Goal: Task Accomplishment & Management: Manage account settings

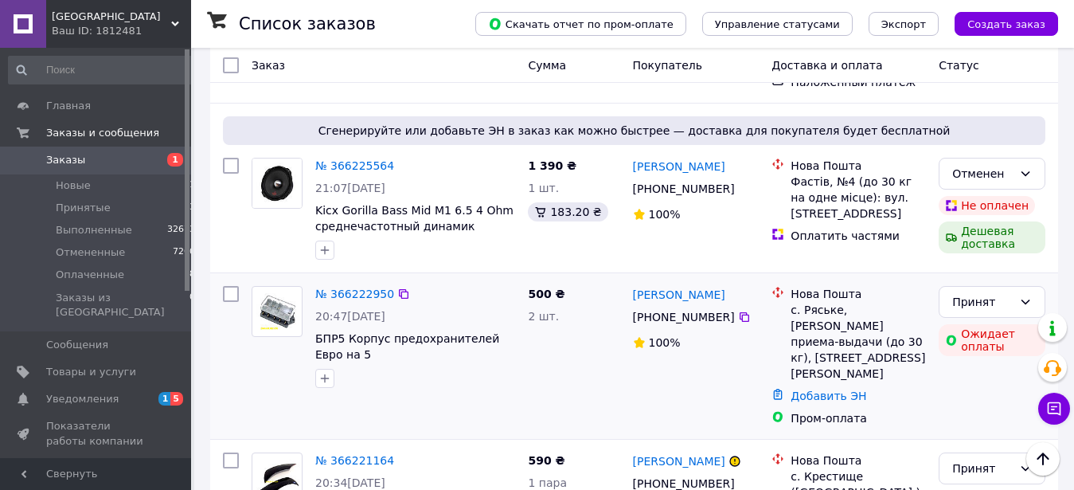
scroll to position [2960, 0]
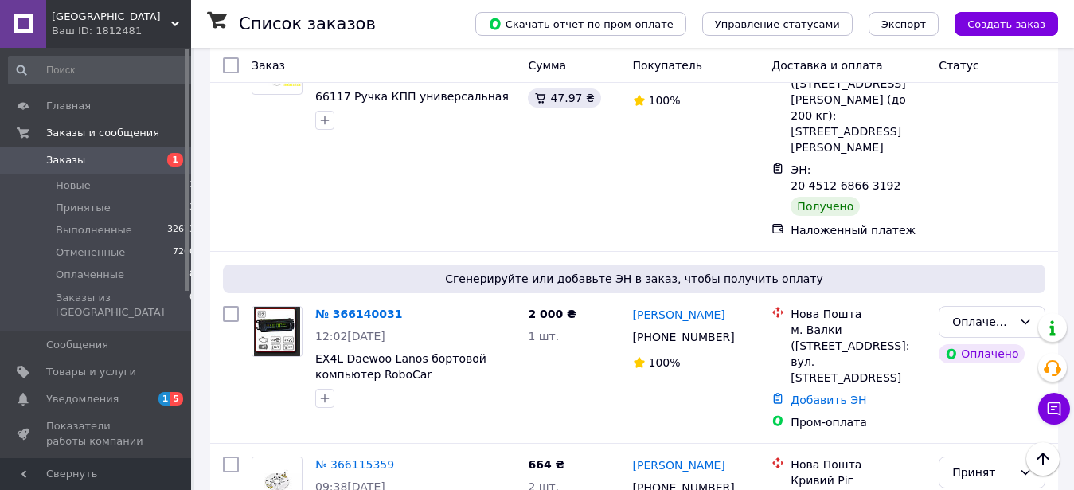
scroll to position [1380, 0]
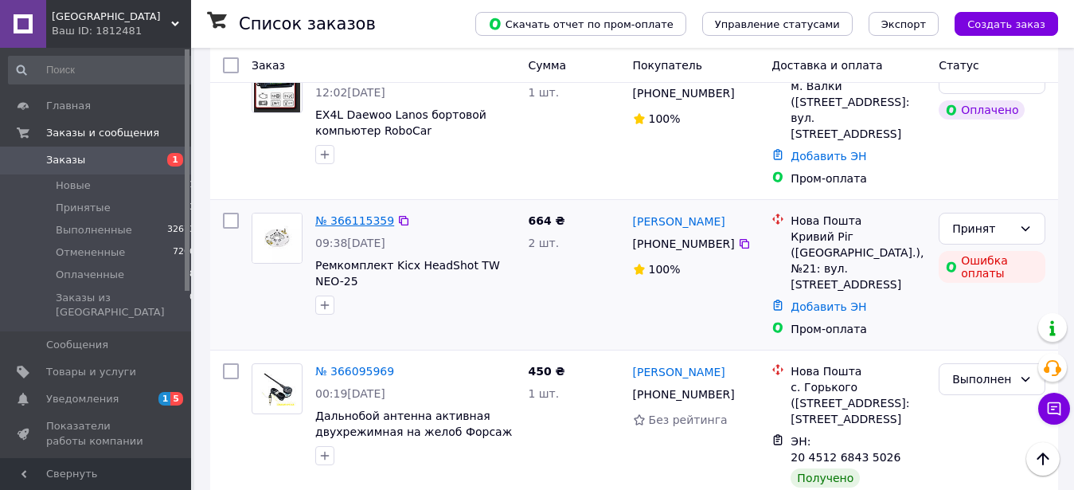
click at [346, 214] on link "№ 366115359" at bounding box center [354, 220] width 79 height 13
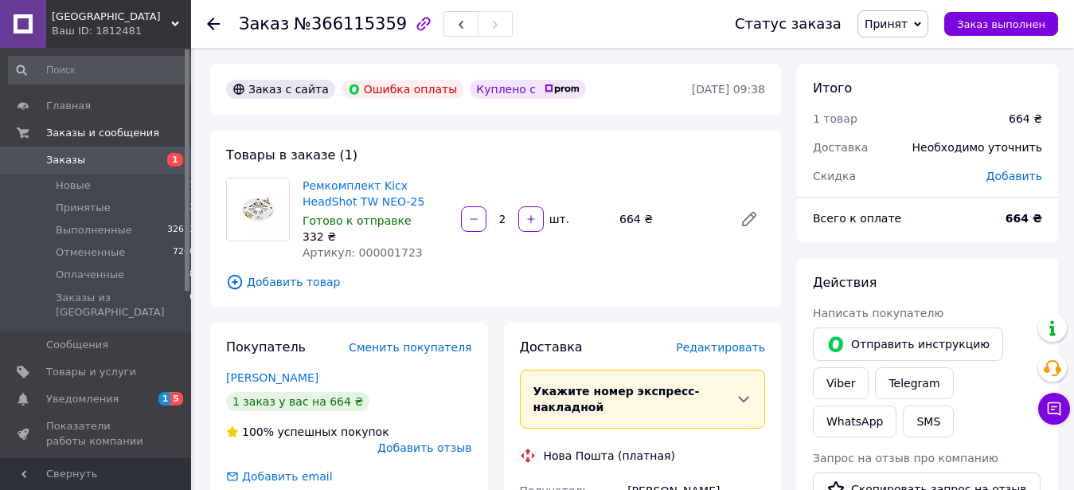
click at [731, 353] on span "Редактировать" at bounding box center [720, 347] width 89 height 13
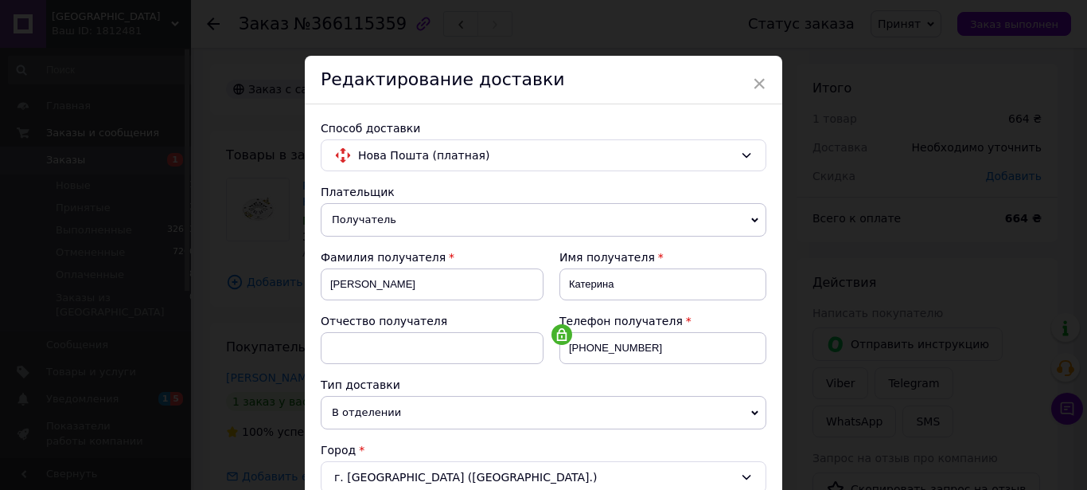
scroll to position [545, 0]
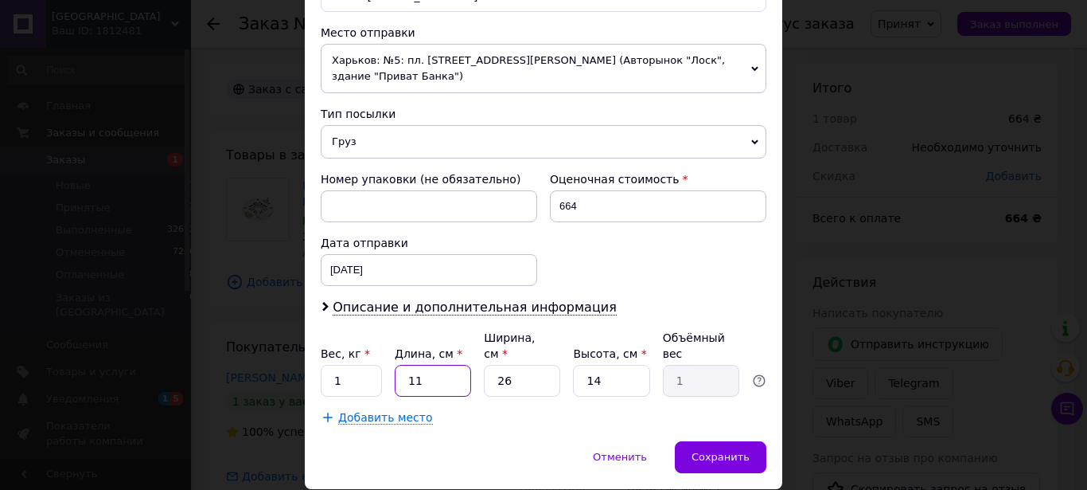
drag, startPoint x: 415, startPoint y: 354, endPoint x: 345, endPoint y: 355, distance: 70.1
click at [395, 365] on input "11" at bounding box center [433, 381] width 76 height 32
type input "1"
type input "0.1"
type input "15"
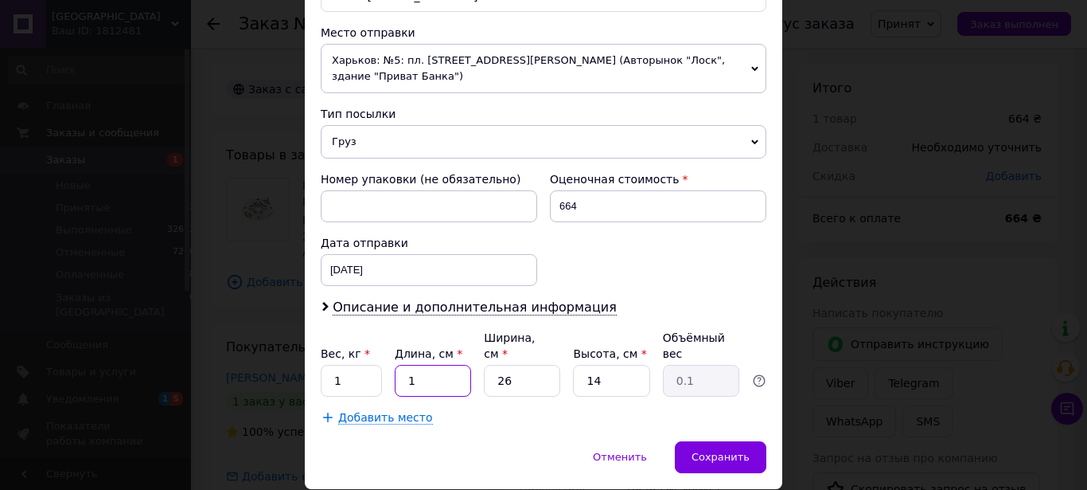
type input "1.37"
type input "15"
drag, startPoint x: 515, startPoint y: 353, endPoint x: 451, endPoint y: 362, distance: 64.3
click at [484, 365] on input "26" at bounding box center [522, 381] width 76 height 32
type input "1"
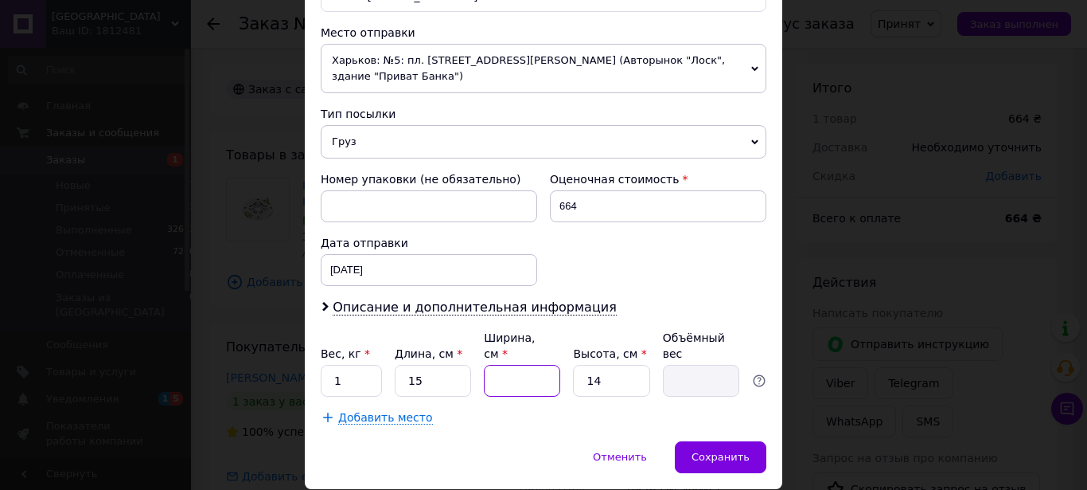
type input "0.1"
type input "15"
type input "0.79"
type input "15"
click at [573, 369] on input "14" at bounding box center [611, 381] width 76 height 32
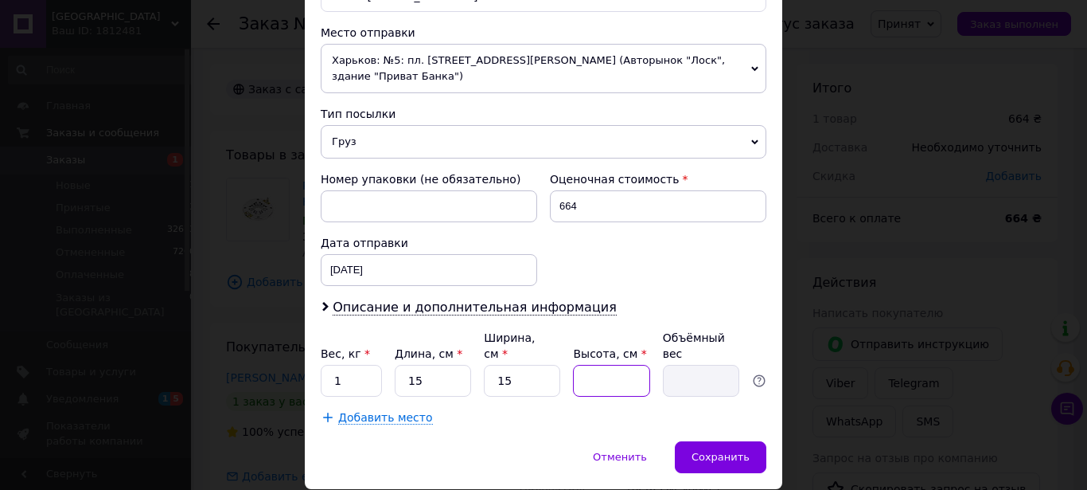
type input "1"
type input "0.1"
type input "10"
type input "0.56"
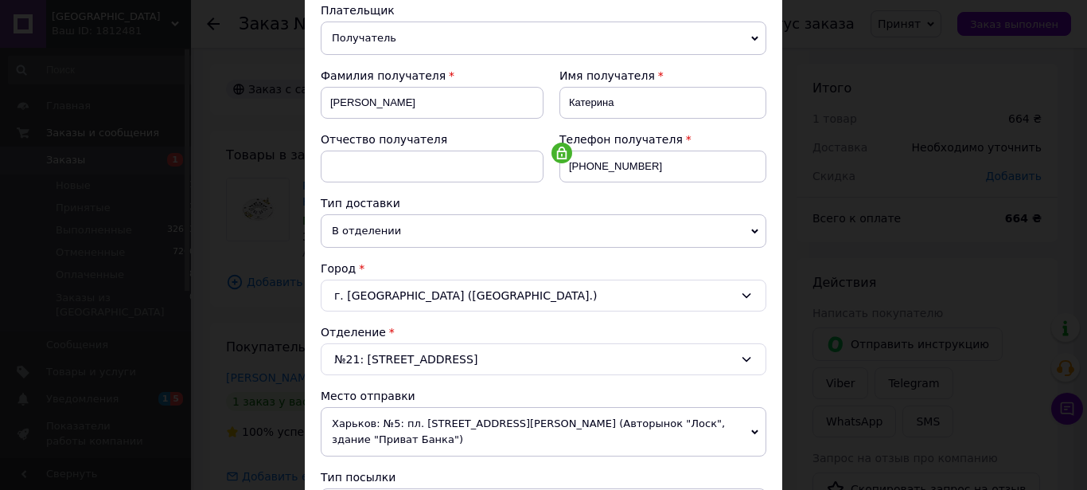
scroll to position [363, 0]
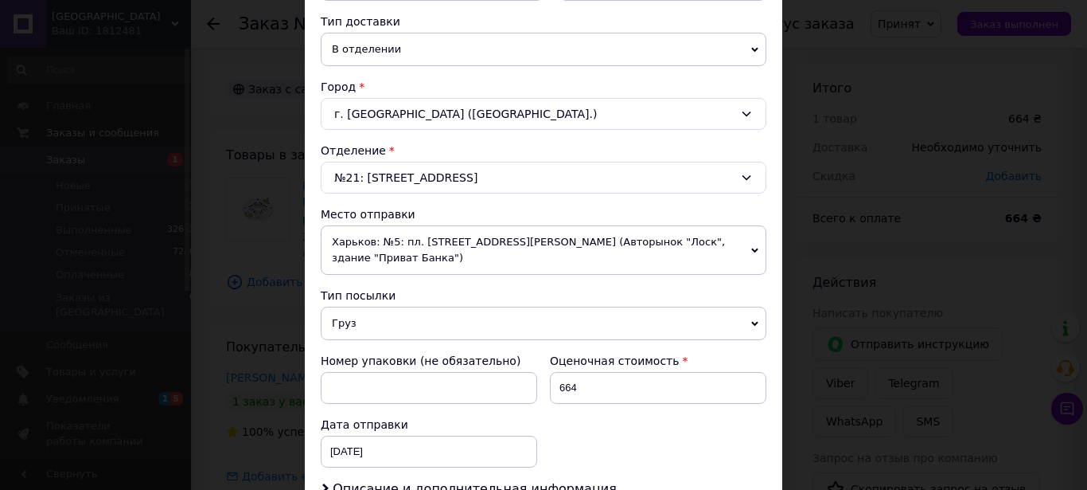
type input "10"
click at [358, 242] on span "Харьков: №5: пл. [STREET_ADDRESS][PERSON_NAME] (Авторынок "Лоск", здание "Прива…" at bounding box center [544, 249] width 446 height 49
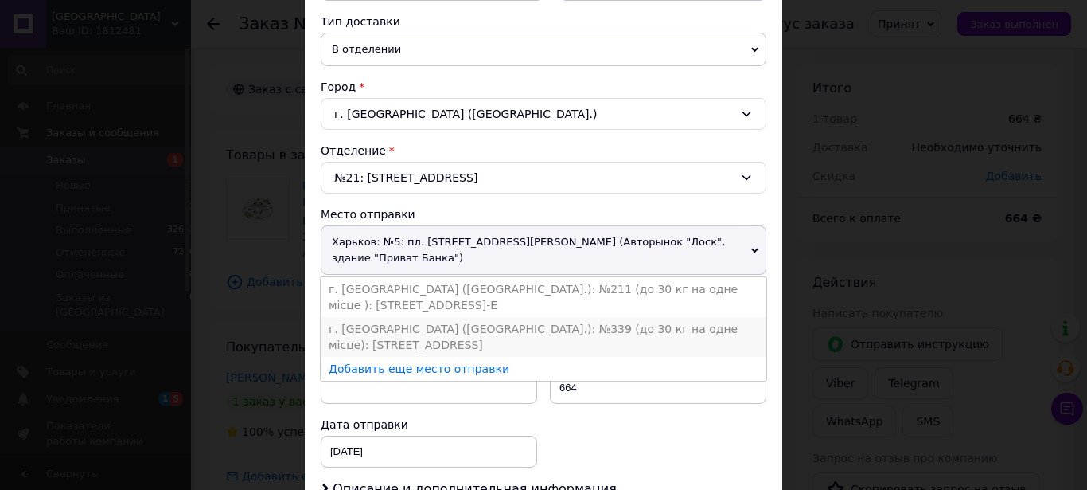
click at [384, 317] on li "г. [GEOGRAPHIC_DATA] ([GEOGRAPHIC_DATA].): №339 (до 30 кг на одне місце): [STRE…" at bounding box center [544, 337] width 446 height 40
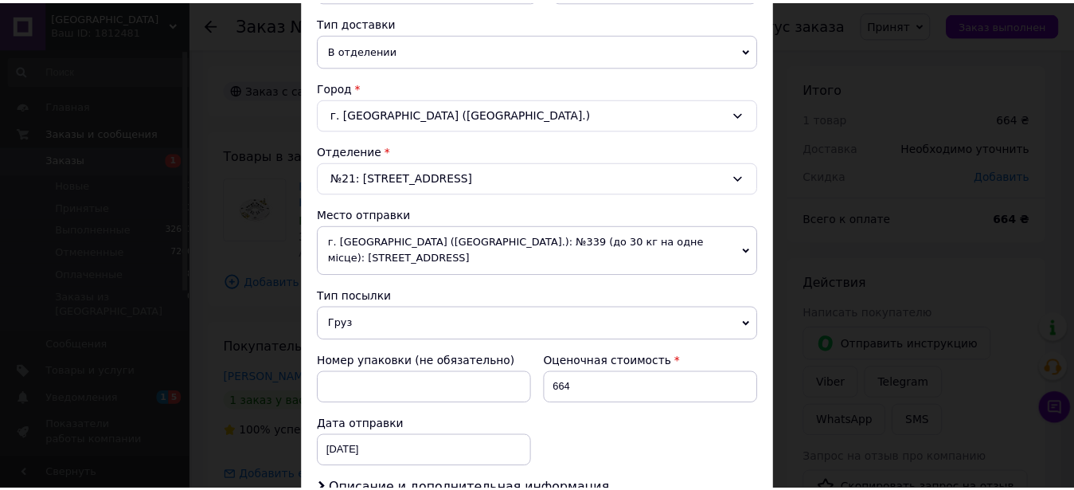
scroll to position [545, 0]
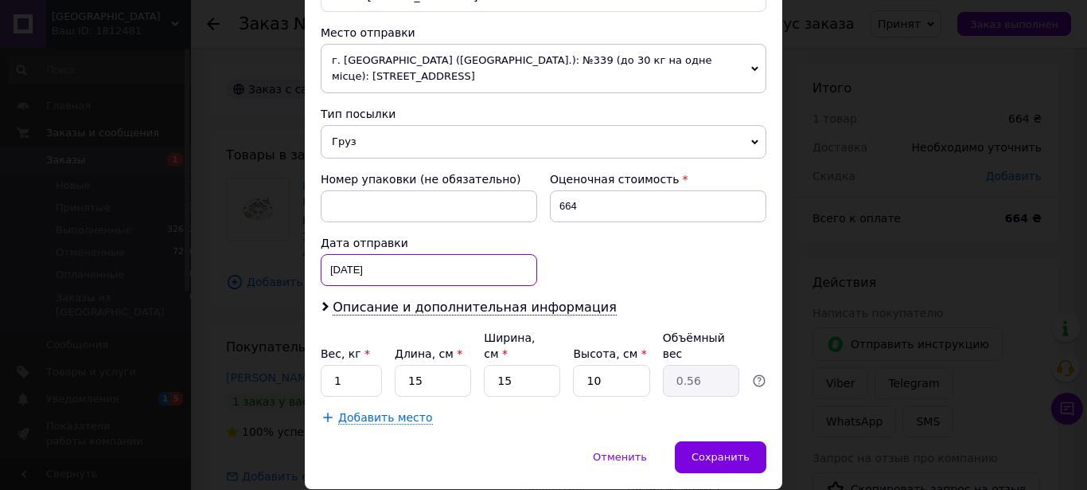
click at [348, 257] on input "[DATE]" at bounding box center [429, 270] width 217 height 32
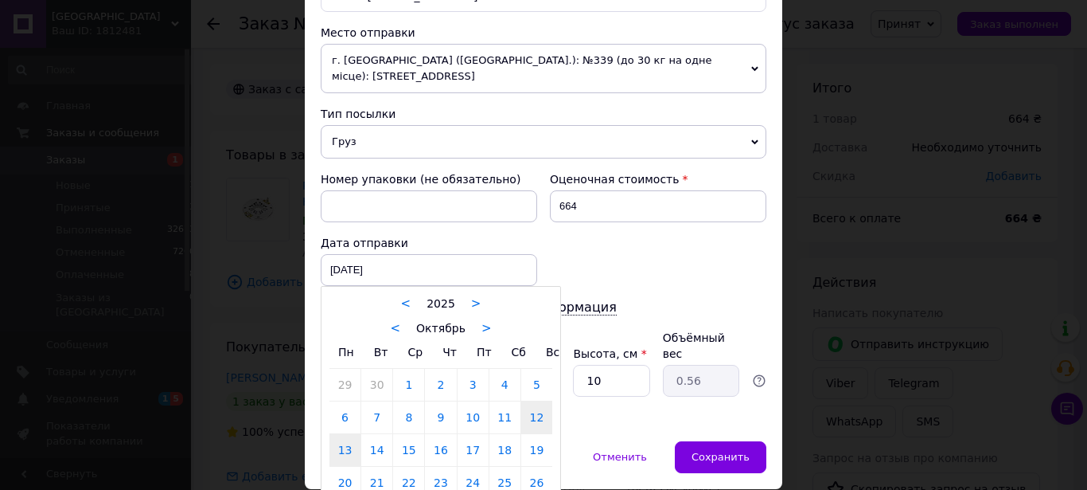
click at [338, 438] on link "13" at bounding box center [345, 450] width 31 height 32
type input "[DATE]"
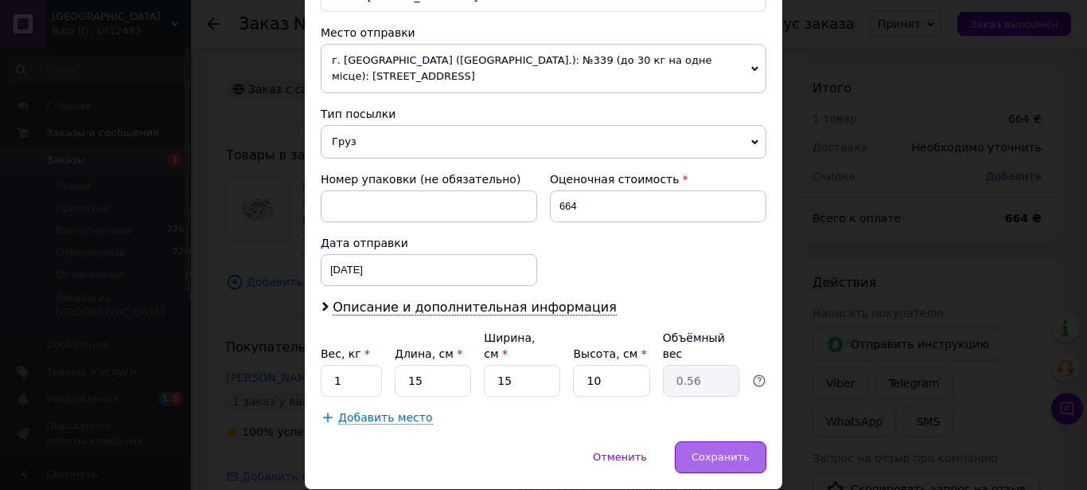
click at [708, 441] on div "Сохранить" at bounding box center [721, 457] width 92 height 32
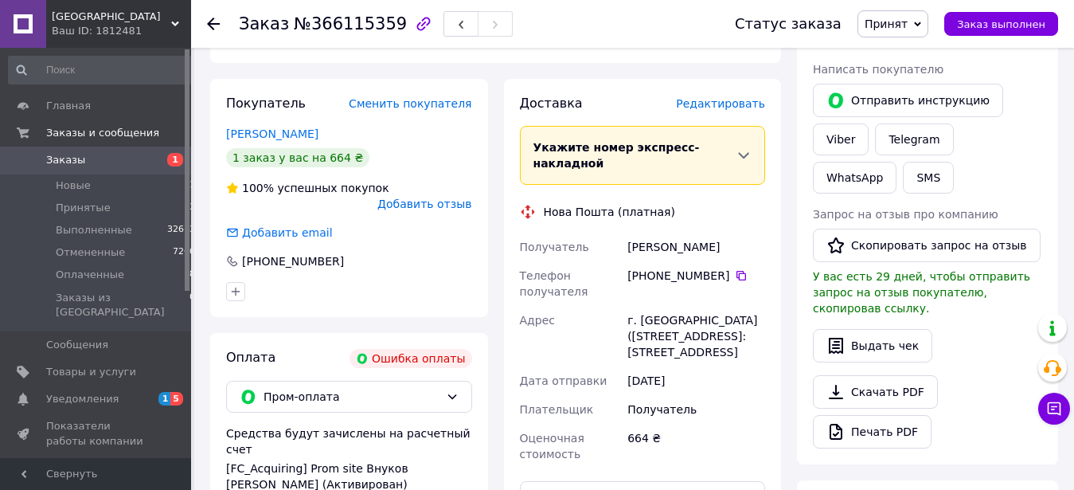
scroll to position [406, 0]
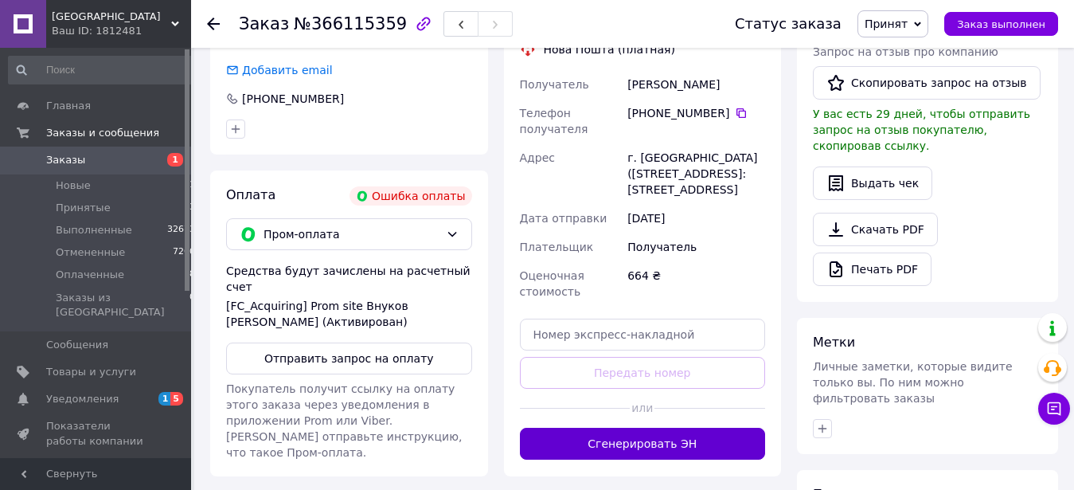
click at [627, 459] on button "Сгенерировать ЭН" at bounding box center [643, 444] width 246 height 32
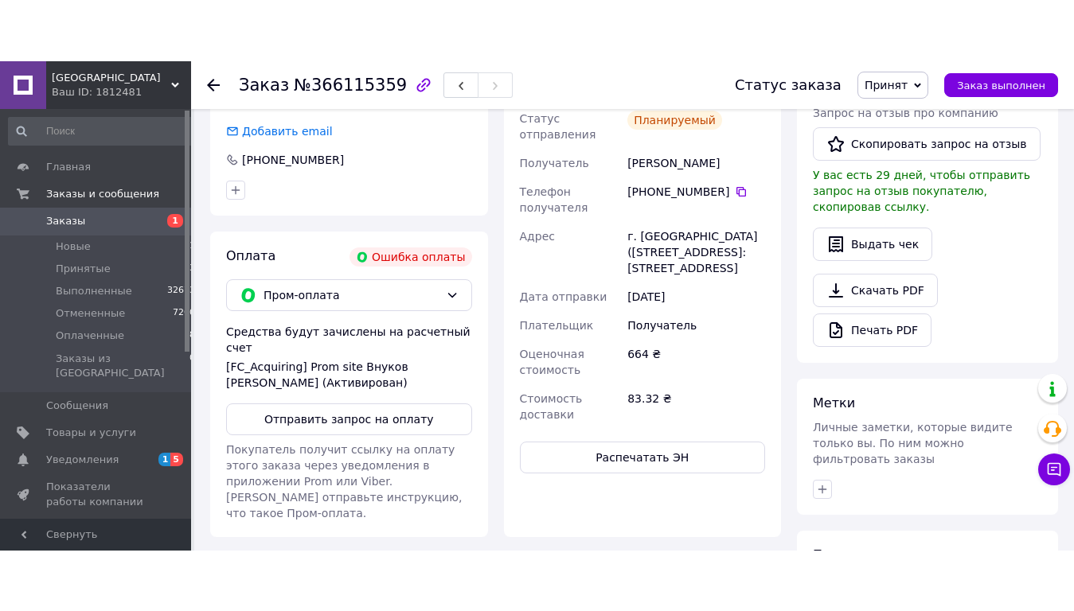
scroll to position [325, 0]
